Goal: Task Accomplishment & Management: Manage account settings

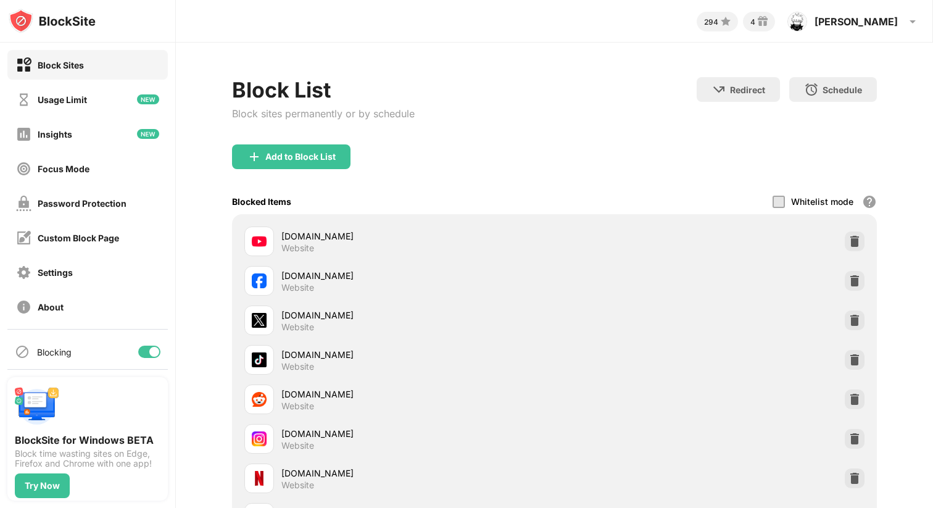
click at [773, 199] on div at bounding box center [779, 202] width 12 height 12
click at [775, 207] on div "Whitelist mode Block all websites except for those in your whitelist. Whitelist…" at bounding box center [825, 201] width 104 height 25
click at [773, 201] on div at bounding box center [779, 202] width 12 height 12
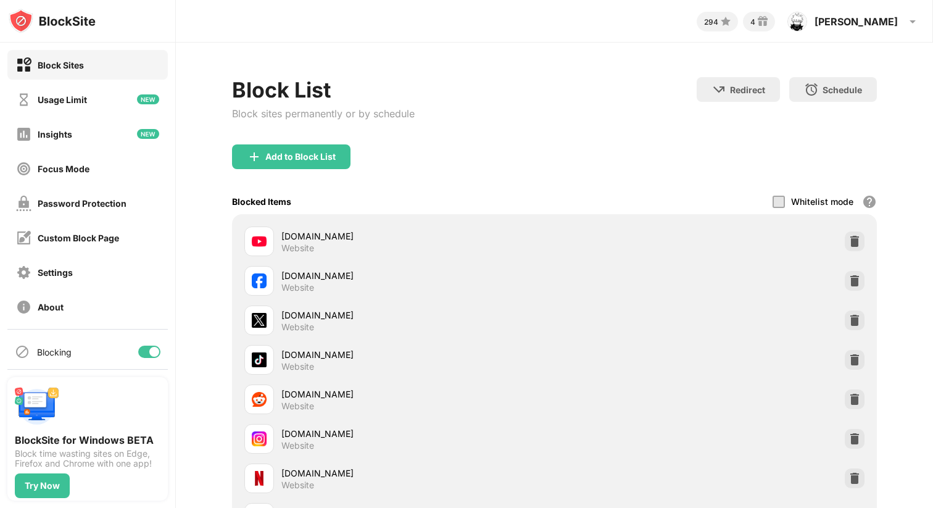
click at [773, 201] on div at bounding box center [779, 202] width 12 height 12
drag, startPoint x: 773, startPoint y: 201, endPoint x: 753, endPoint y: 202, distance: 19.8
click at [773, 201] on div at bounding box center [779, 202] width 12 height 12
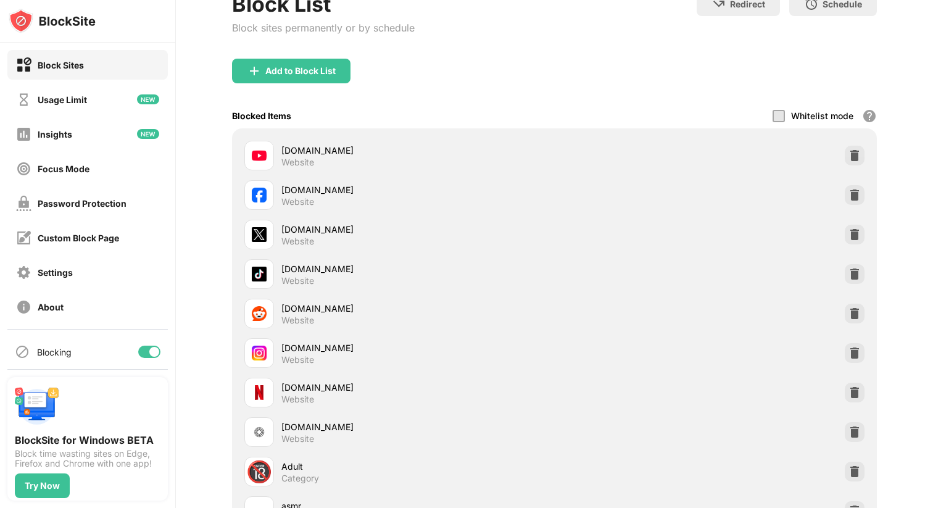
scroll to position [221, 0]
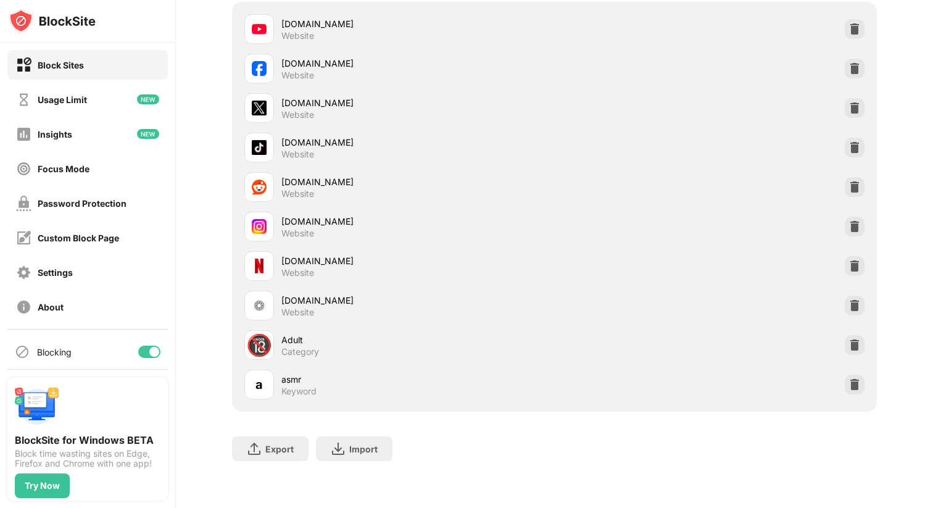
click at [149, 353] on div at bounding box center [154, 352] width 10 height 10
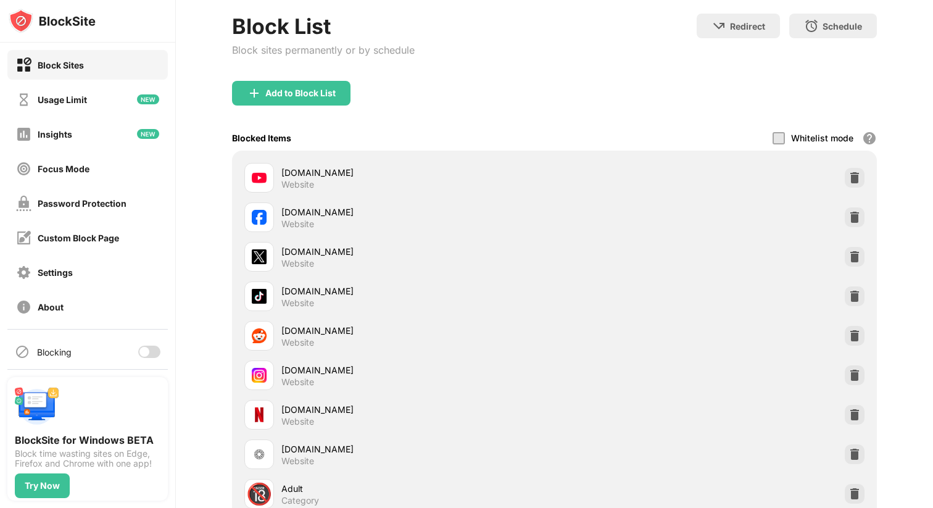
scroll to position [0, 0]
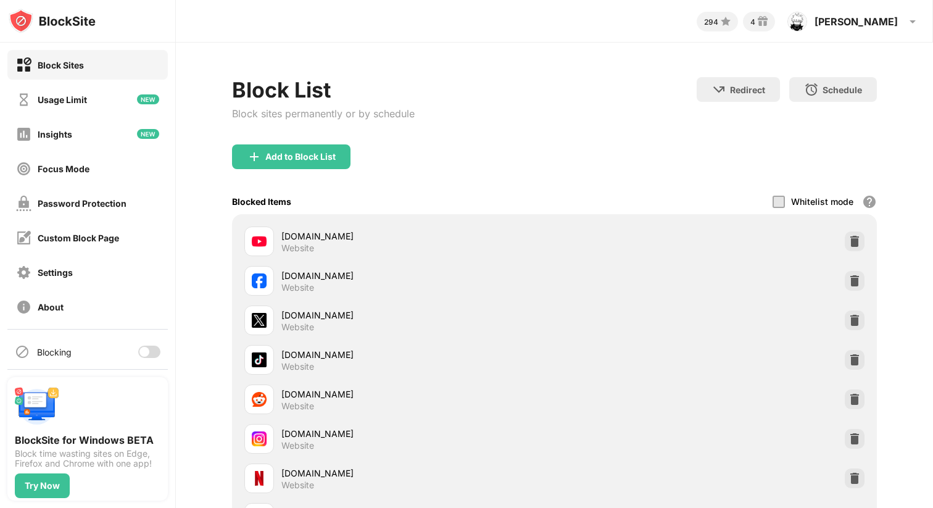
click at [773, 204] on div at bounding box center [779, 202] width 12 height 12
click at [773, 203] on div at bounding box center [779, 202] width 12 height 12
drag, startPoint x: 771, startPoint y: 203, endPoint x: 431, endPoint y: 220, distance: 340.4
click at [773, 207] on div at bounding box center [779, 202] width 12 height 12
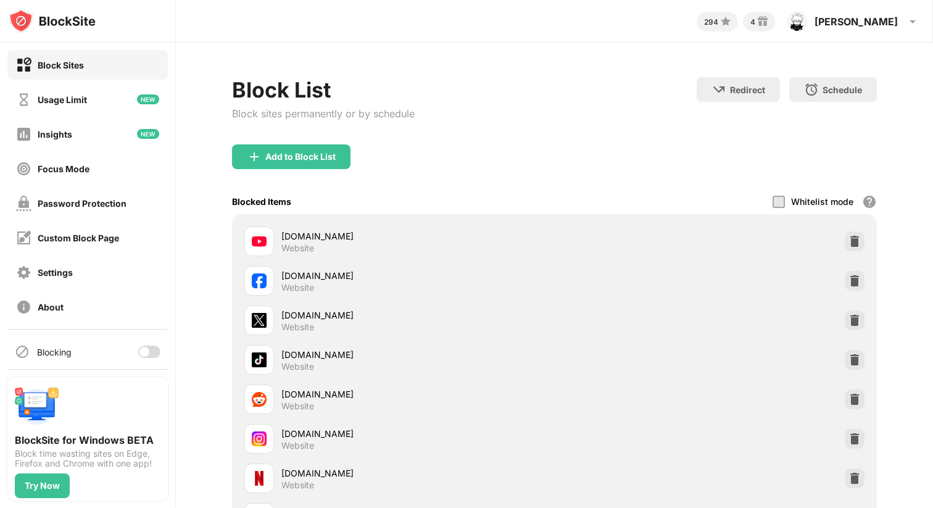
click at [144, 355] on div at bounding box center [149, 352] width 22 height 12
click at [68, 89] on div "Usage Limit" at bounding box center [87, 100] width 160 height 30
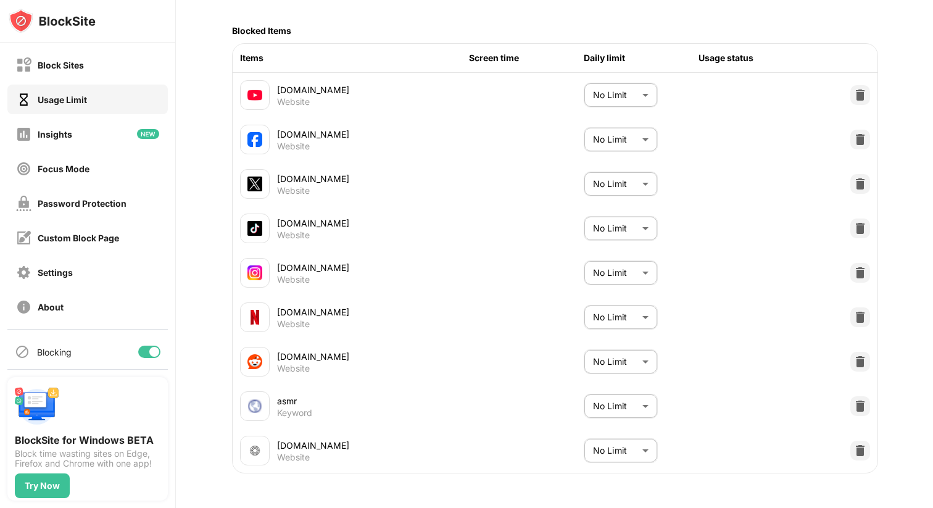
scroll to position [196, 0]
click at [645, 87] on body "Block Sites Usage Limit Insights Focus Mode Password Protection Custom Block Pa…" at bounding box center [466, 254] width 933 height 508
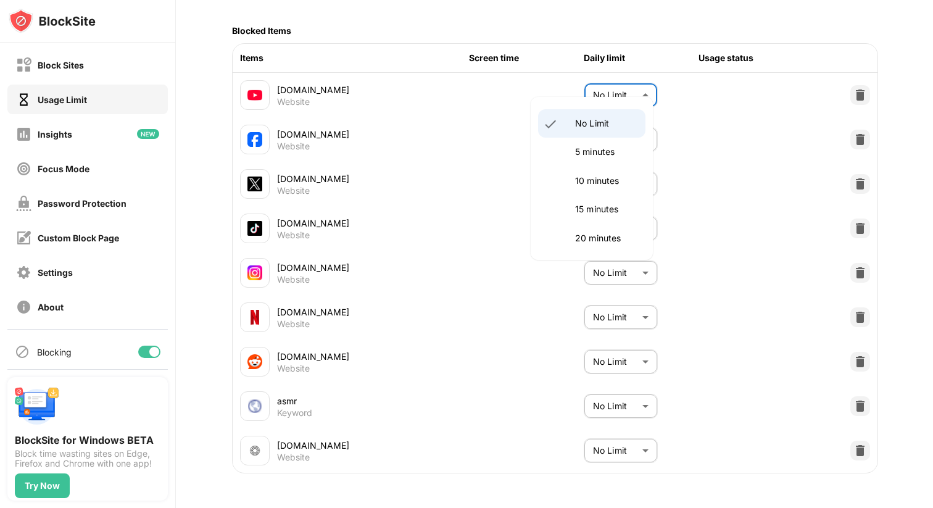
click at [637, 93] on div at bounding box center [466, 254] width 933 height 508
click at [888, 99] on div "Usage Limit Set daily time limits for specific websites or keywords. Once you r…" at bounding box center [554, 183] width 757 height 649
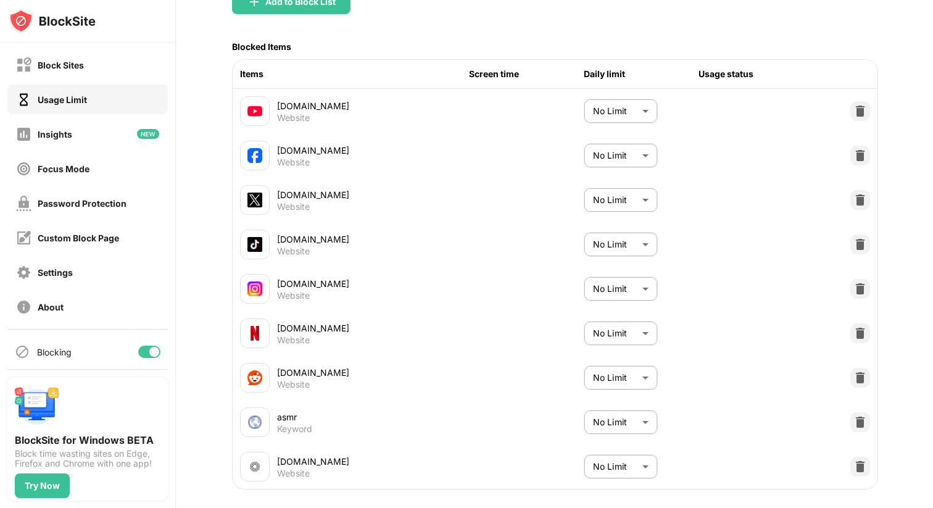
scroll to position [0, 0]
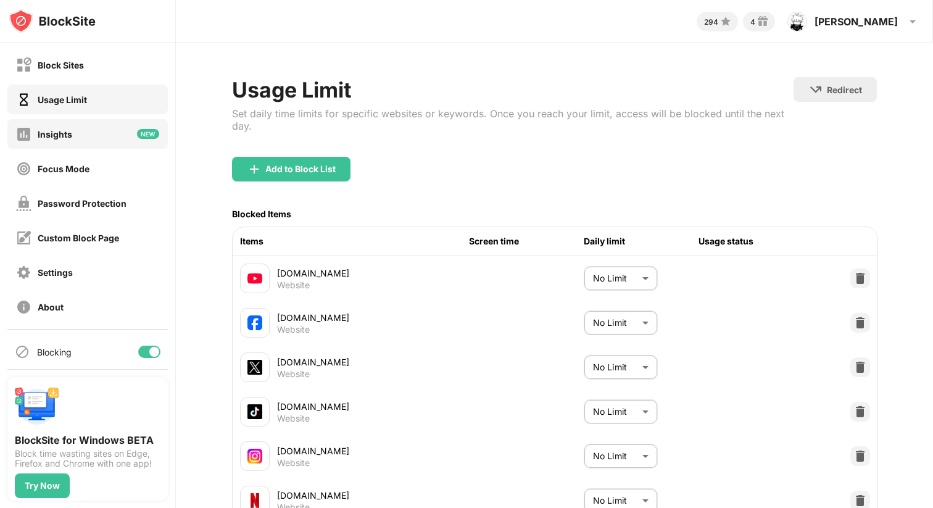
click at [43, 138] on div "Insights" at bounding box center [55, 134] width 35 height 10
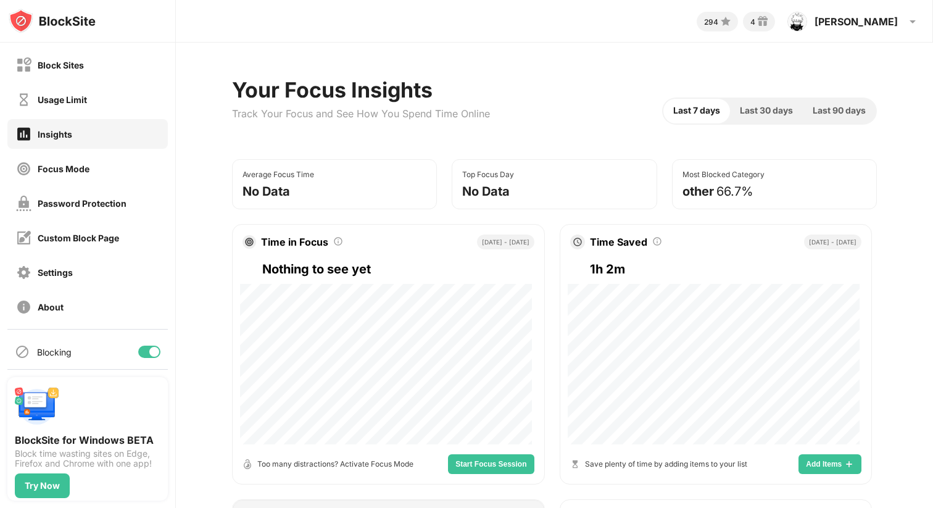
click at [73, 175] on div "Focus Mode" at bounding box center [52, 168] width 73 height 15
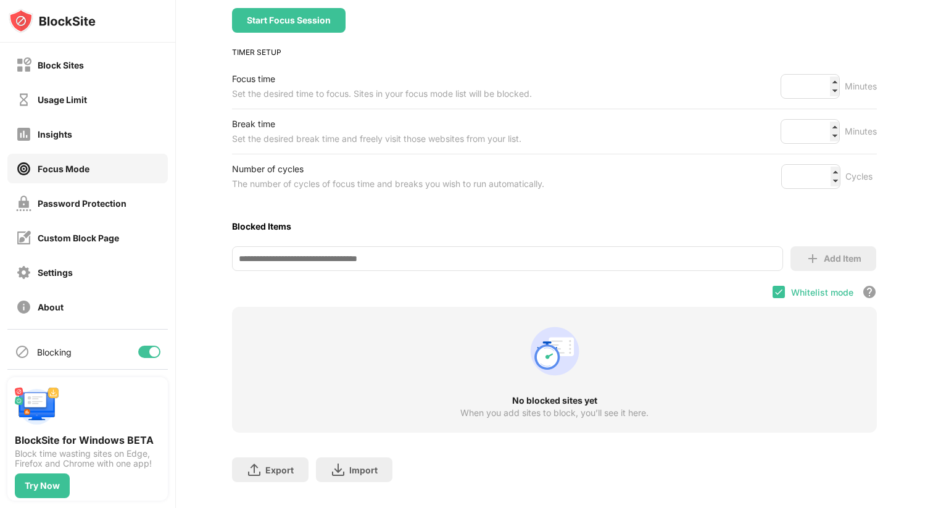
scroll to position [178, 0]
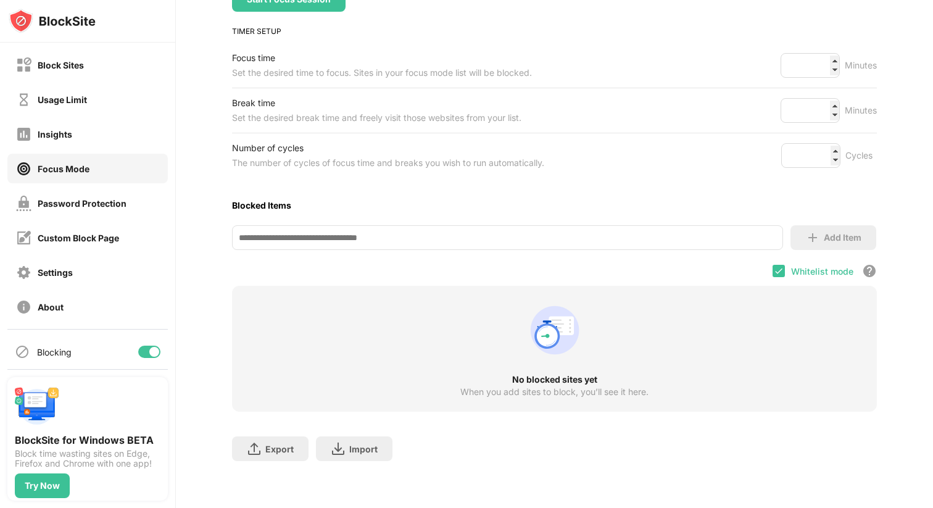
click at [138, 351] on div at bounding box center [149, 352] width 22 height 12
click at [368, 230] on input at bounding box center [508, 237] width 552 height 25
paste input "**********"
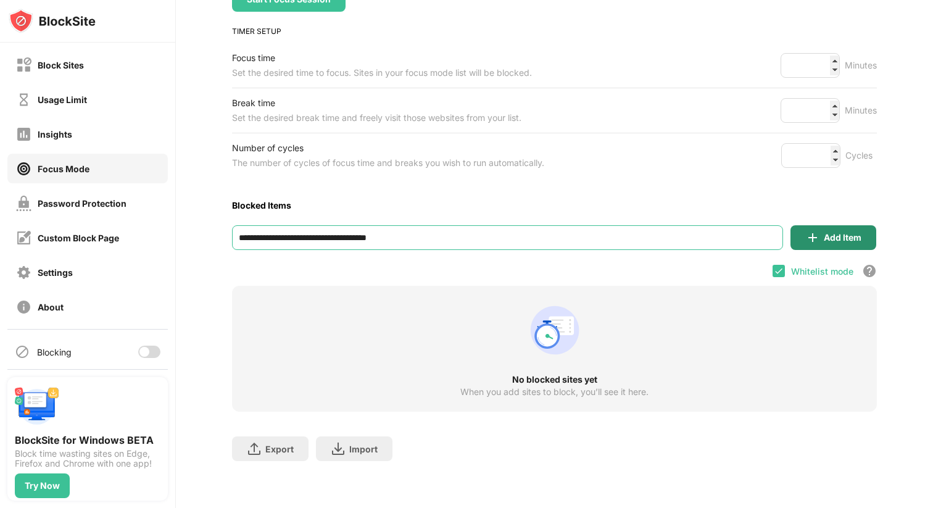
type input "**********"
click at [812, 226] on div "Add Item" at bounding box center [834, 237] width 86 height 25
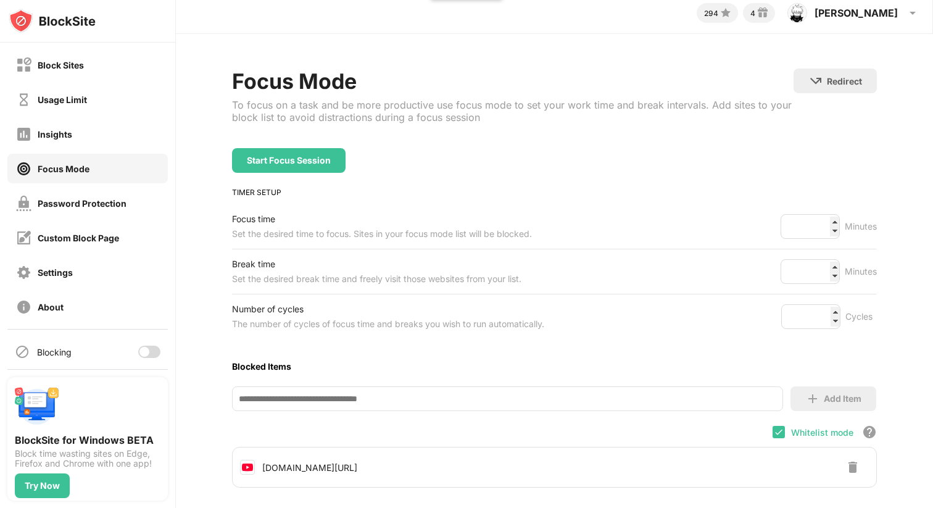
scroll to position [0, 0]
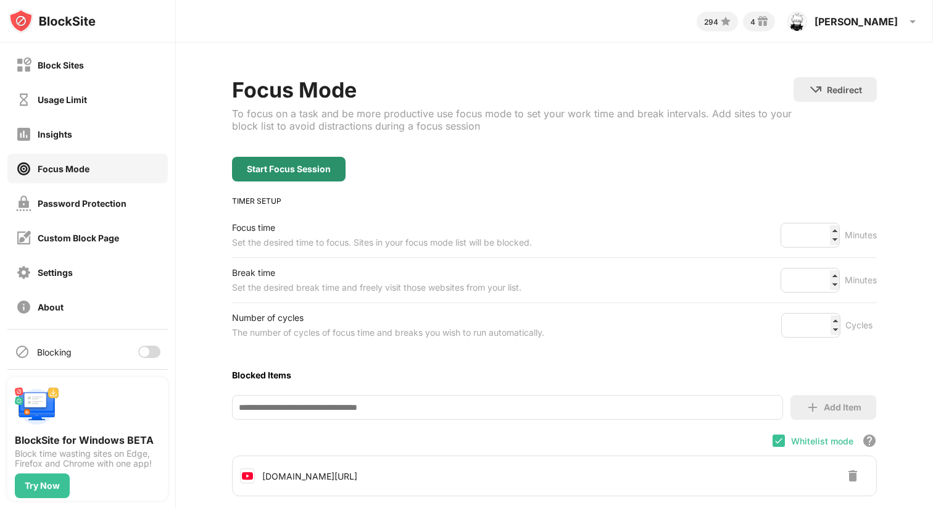
click at [327, 174] on div "Start Focus Session" at bounding box center [289, 169] width 114 height 25
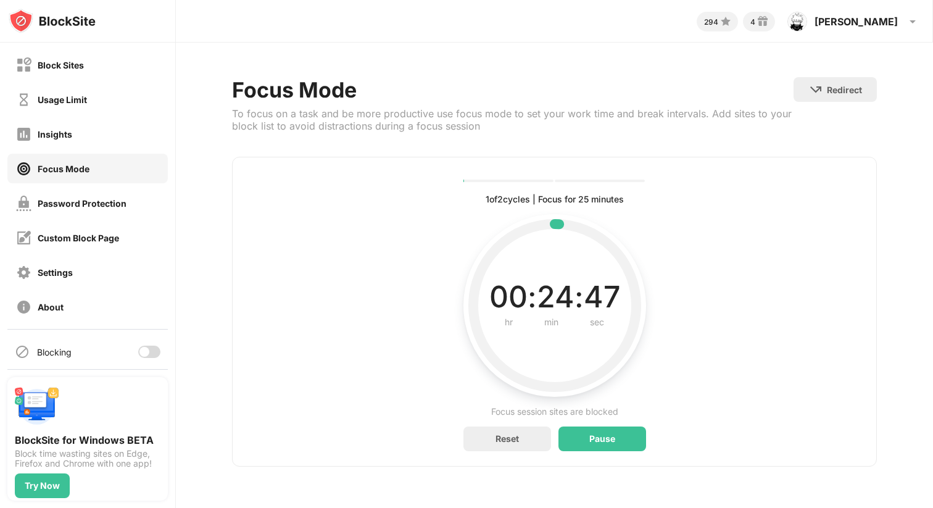
click at [139, 351] on div at bounding box center [144, 352] width 10 height 10
click at [533, 446] on div "Reset" at bounding box center [507, 438] width 88 height 25
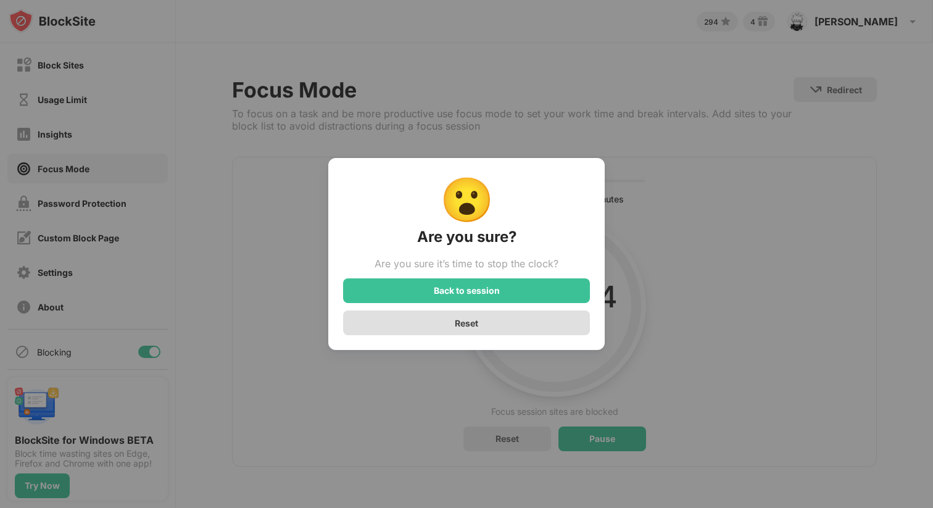
click at [476, 318] on div "Reset" at bounding box center [466, 322] width 247 height 25
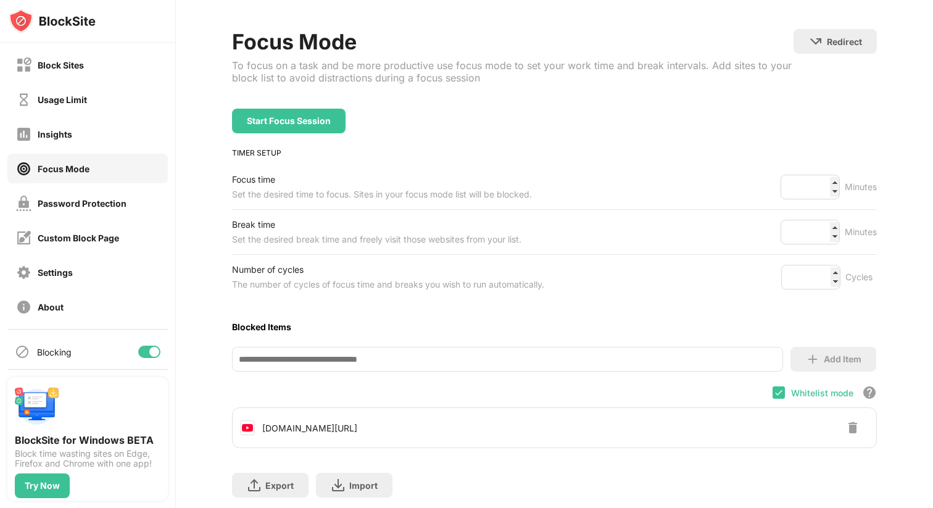
scroll to position [93, 0]
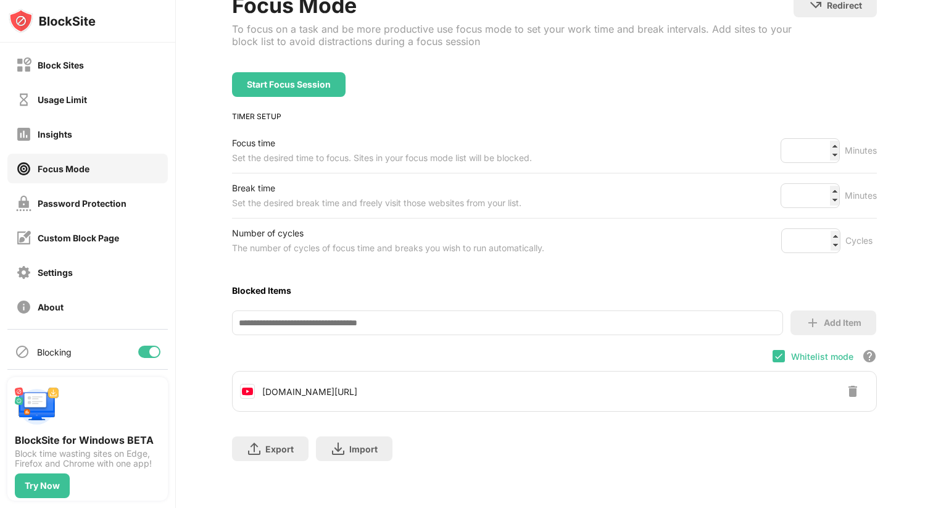
click at [149, 355] on div at bounding box center [154, 352] width 10 height 10
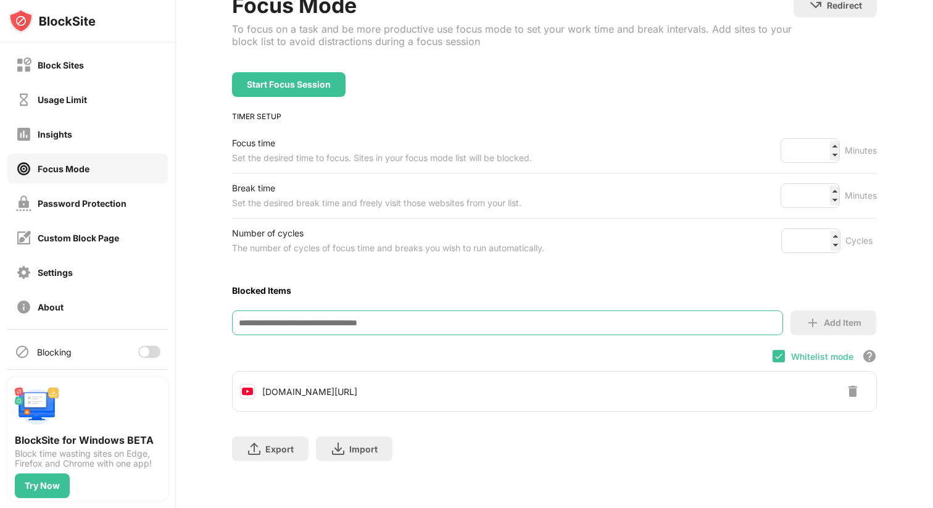
click at [357, 317] on input at bounding box center [508, 322] width 552 height 25
paste input "**********"
drag, startPoint x: 290, startPoint y: 314, endPoint x: 198, endPoint y: 315, distance: 92.0
click at [198, 316] on div "**********" at bounding box center [554, 233] width 757 height 550
paste input "**********"
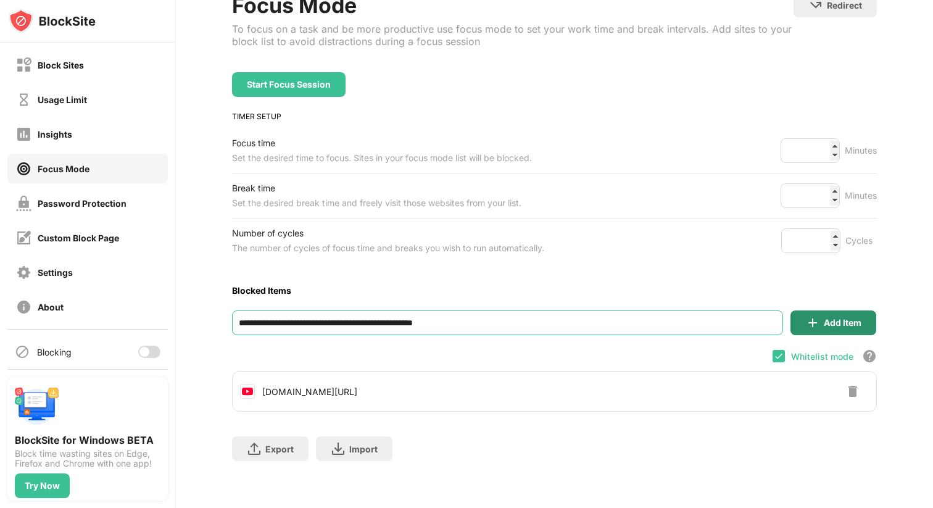
type input "**********"
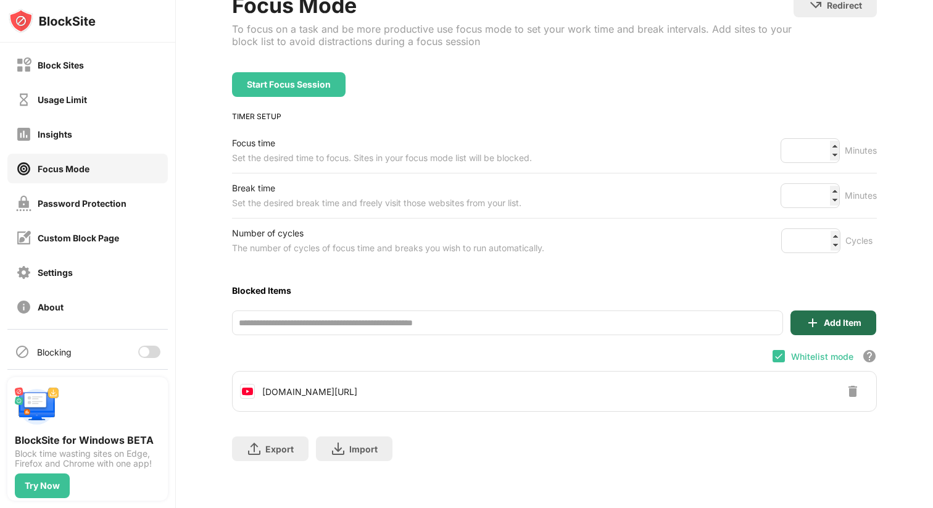
click at [835, 318] on div "Add Item" at bounding box center [843, 323] width 38 height 10
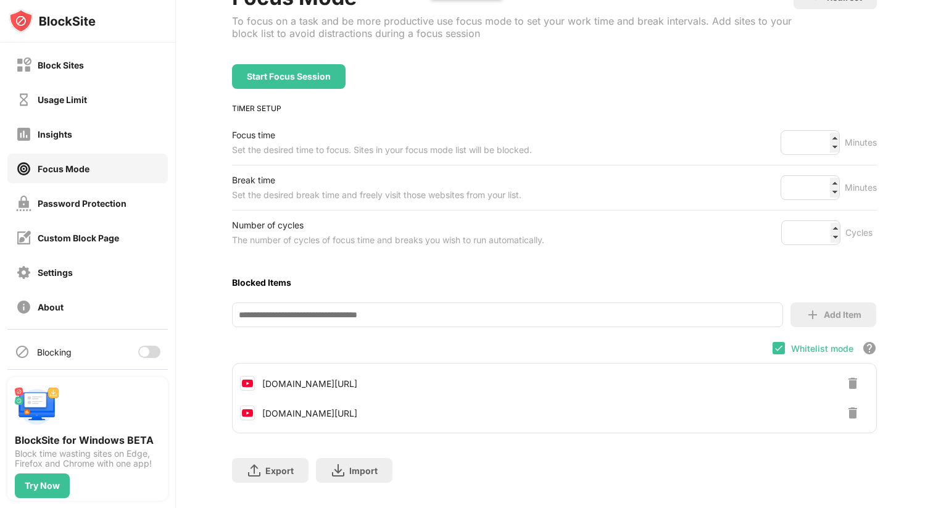
click at [357, 413] on div "youtube.com/channel/UCMwo6hT5hI3R56rO2HYP-wQ" at bounding box center [309, 413] width 95 height 10
drag, startPoint x: 494, startPoint y: 410, endPoint x: 257, endPoint y: 408, distance: 237.0
click at [251, 410] on div "youtube.com/channel/UCMwo6hT5hI3R56rO2HYP-wQ" at bounding box center [555, 413] width 644 height 30
drag, startPoint x: 280, startPoint y: 410, endPoint x: 292, endPoint y: 410, distance: 12.4
click at [282, 410] on div "youtube.com/channel/UCMwo6hT5hI3R56rO2HYP-wQ" at bounding box center [309, 413] width 95 height 10
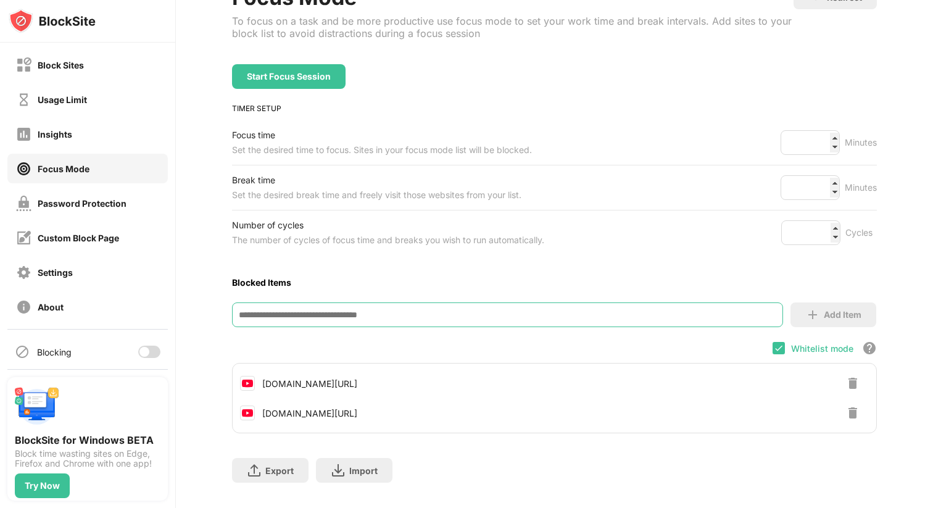
click at [350, 317] on input at bounding box center [508, 314] width 552 height 25
click at [357, 408] on div "youtube.com/channel/UCMwo6hT5hI3R56rO2HYP-wQ" at bounding box center [309, 413] width 95 height 10
drag, startPoint x: 465, startPoint y: 408, endPoint x: 266, endPoint y: 409, distance: 199.3
click at [273, 410] on div "youtube.com/channel/UCMwo6hT5hI3R56rO2HYP-wQ" at bounding box center [309, 413] width 95 height 10
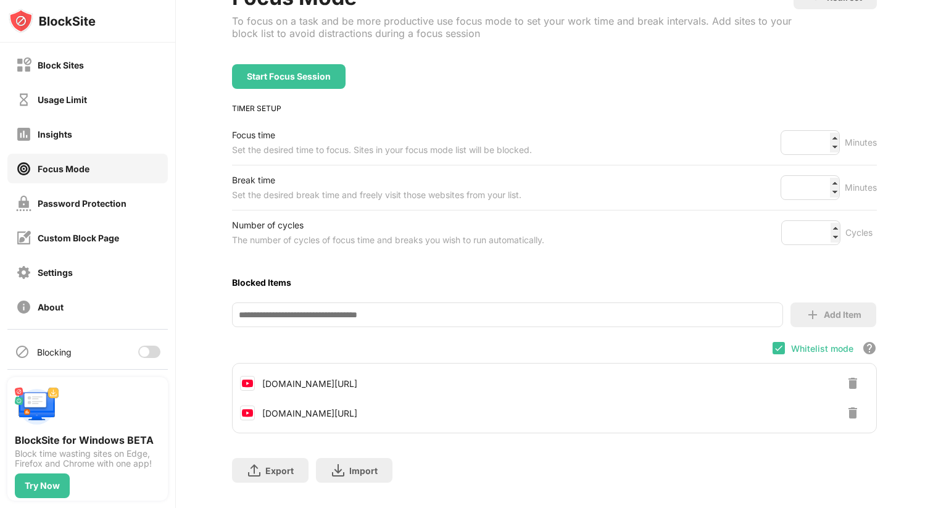
drag, startPoint x: 357, startPoint y: 411, endPoint x: 399, endPoint y: 412, distance: 42.6
click at [357, 412] on div "youtube.com/channel/UCMwo6hT5hI3R56rO2HYP-wQ" at bounding box center [309, 413] width 95 height 10
click at [845, 380] on img at bounding box center [852, 383] width 15 height 15
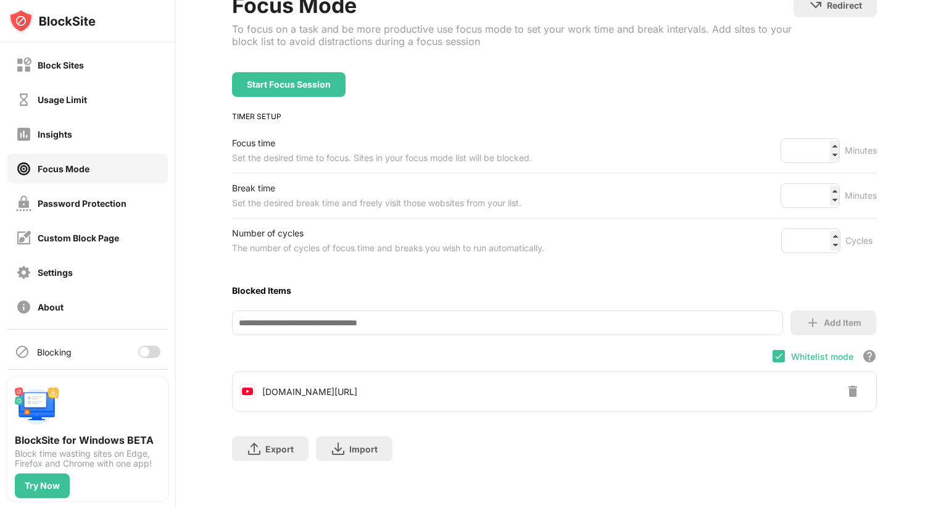
click at [845, 384] on img at bounding box center [852, 391] width 15 height 15
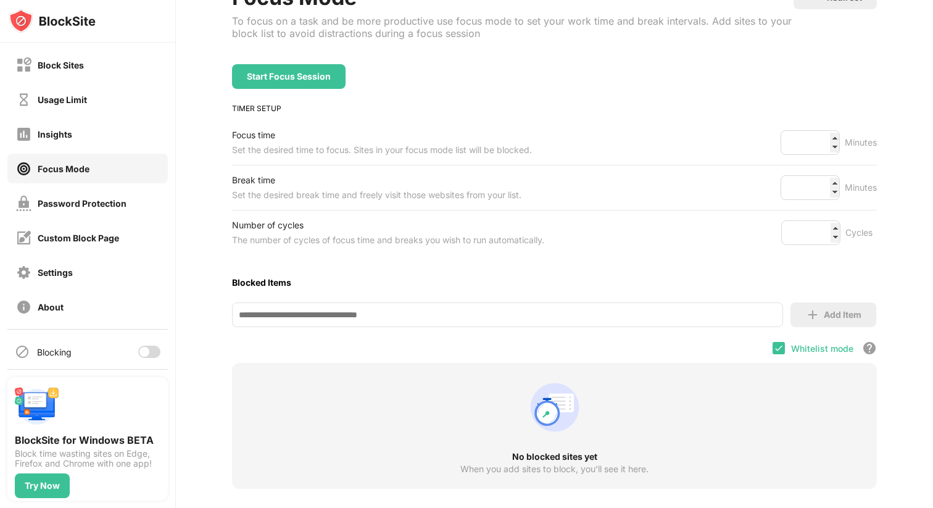
click at [370, 316] on input at bounding box center [508, 314] width 552 height 25
paste input "**********"
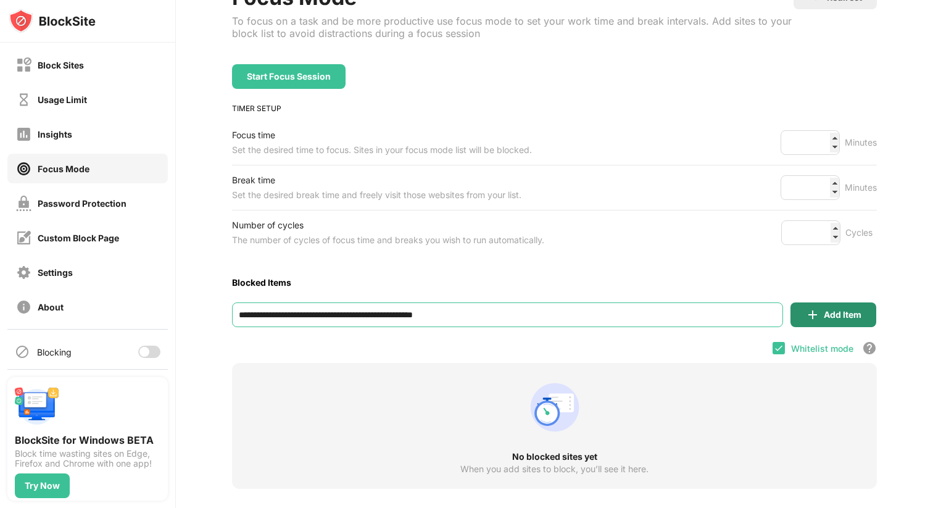
type input "**********"
click at [839, 319] on div "Add Item" at bounding box center [834, 314] width 86 height 25
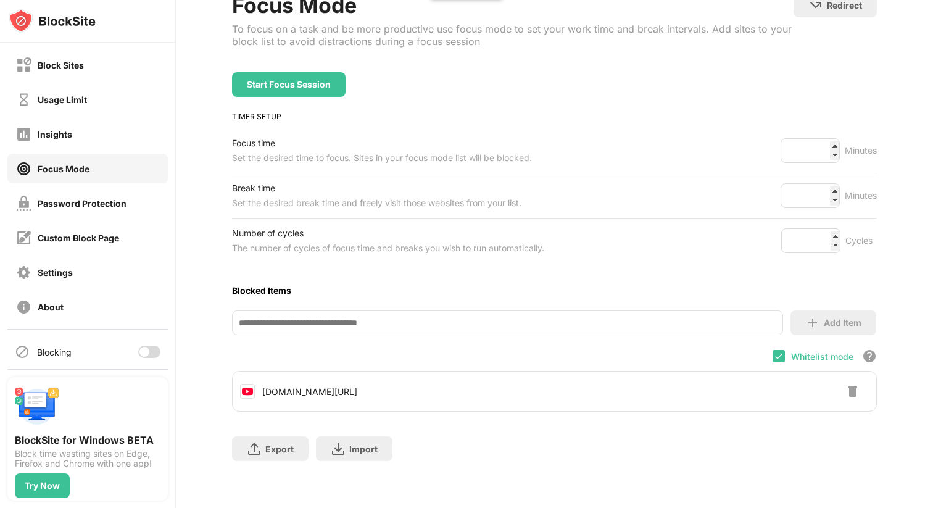
click at [139, 350] on div at bounding box center [149, 352] width 22 height 12
click at [312, 80] on div "Start Focus Session" at bounding box center [289, 85] width 84 height 10
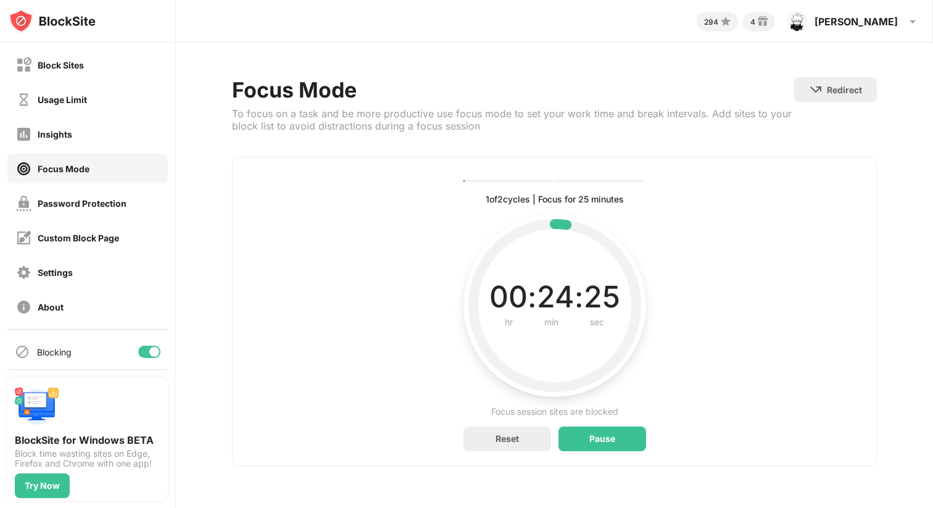
click at [149, 350] on div at bounding box center [154, 352] width 10 height 10
click at [524, 442] on div "Reset" at bounding box center [507, 438] width 88 height 25
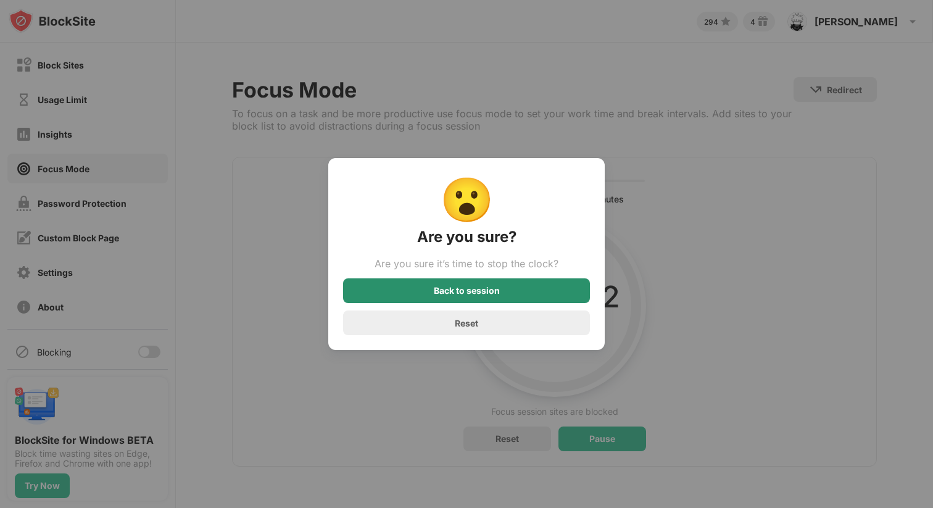
click at [496, 290] on div "Back to session" at bounding box center [467, 291] width 66 height 10
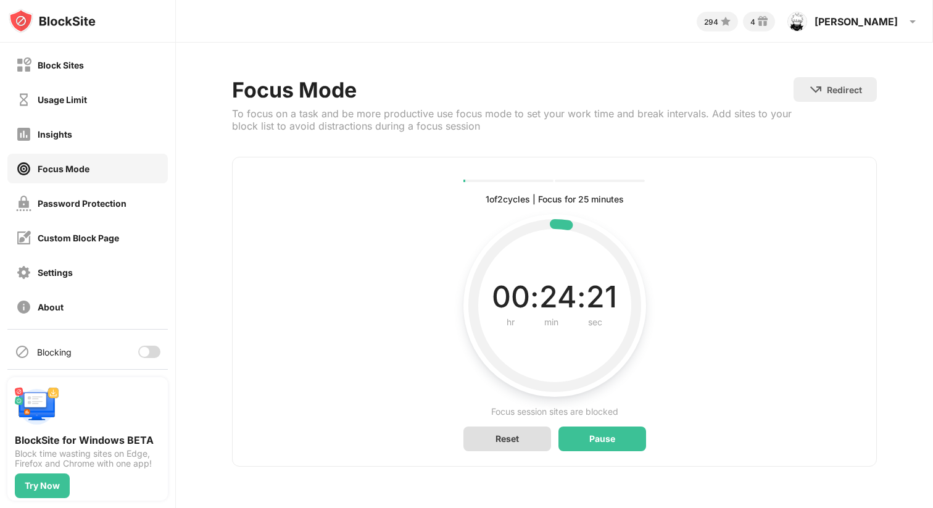
click at [519, 430] on div "Reset" at bounding box center [507, 438] width 88 height 25
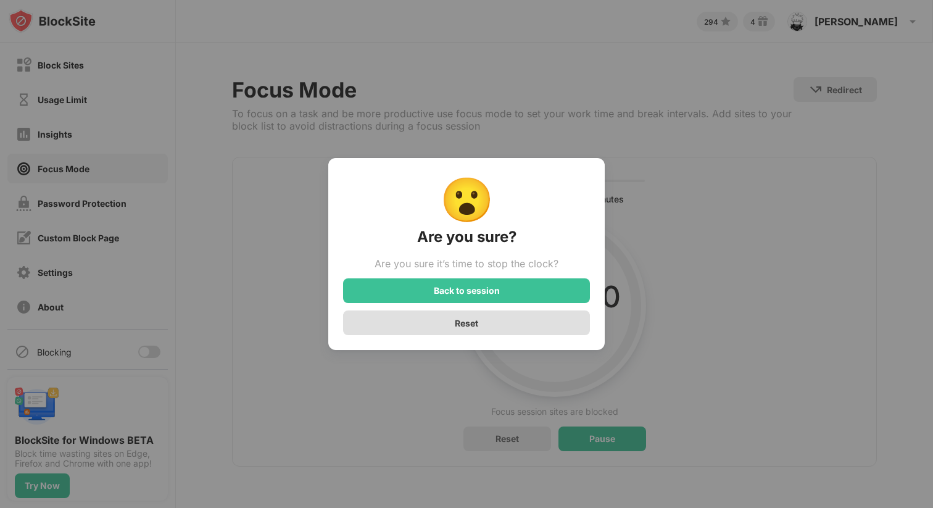
click at [498, 321] on div "Reset" at bounding box center [466, 322] width 247 height 25
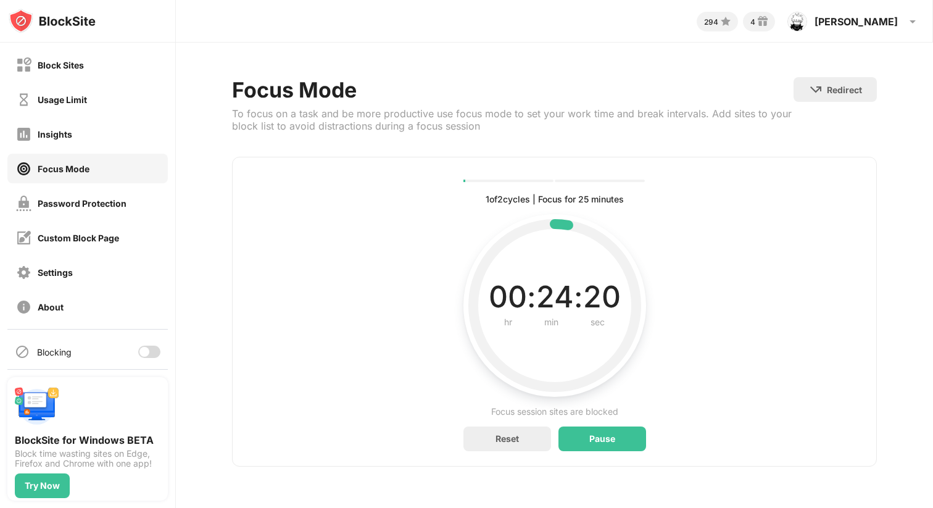
scroll to position [93, 0]
